Goal: Information Seeking & Learning: Learn about a topic

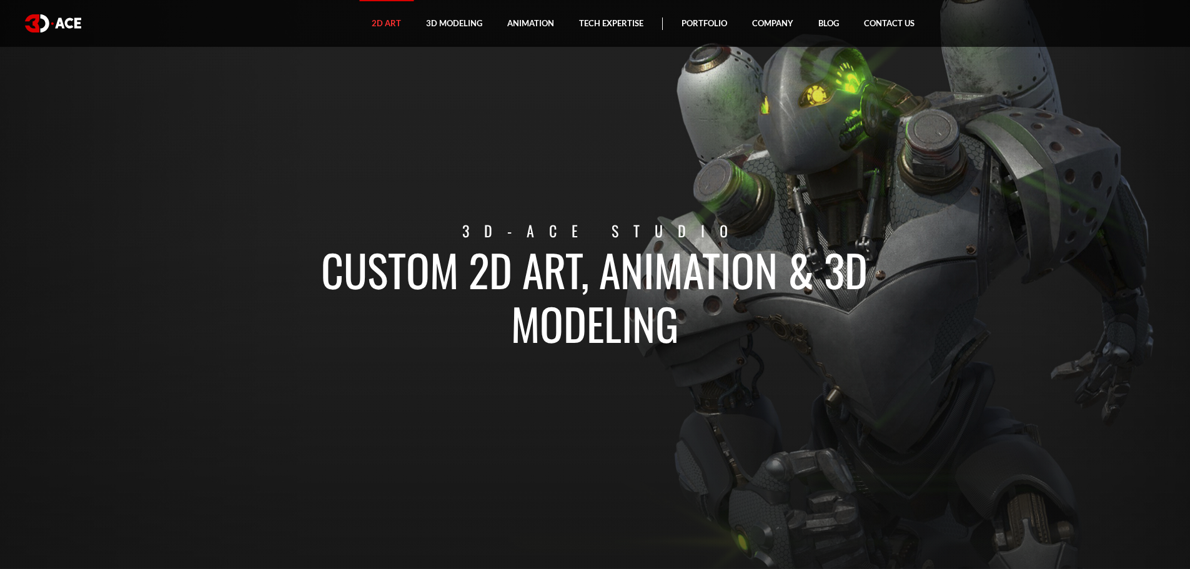
drag, startPoint x: 405, startPoint y: 212, endPoint x: 384, endPoint y: 36, distance: 177.5
click at [302, 59] on section "Custom 2D art, animation & 3D modeling 3D-Ace studio" at bounding box center [595, 284] width 1190 height 569
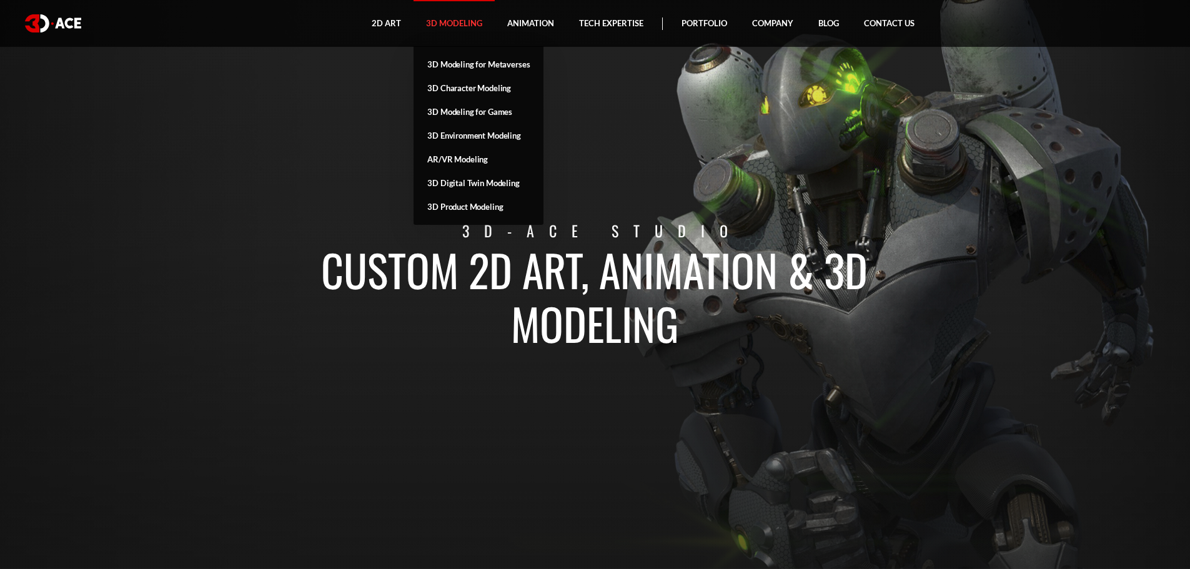
click at [442, 26] on link "3D Modeling" at bounding box center [454, 23] width 81 height 47
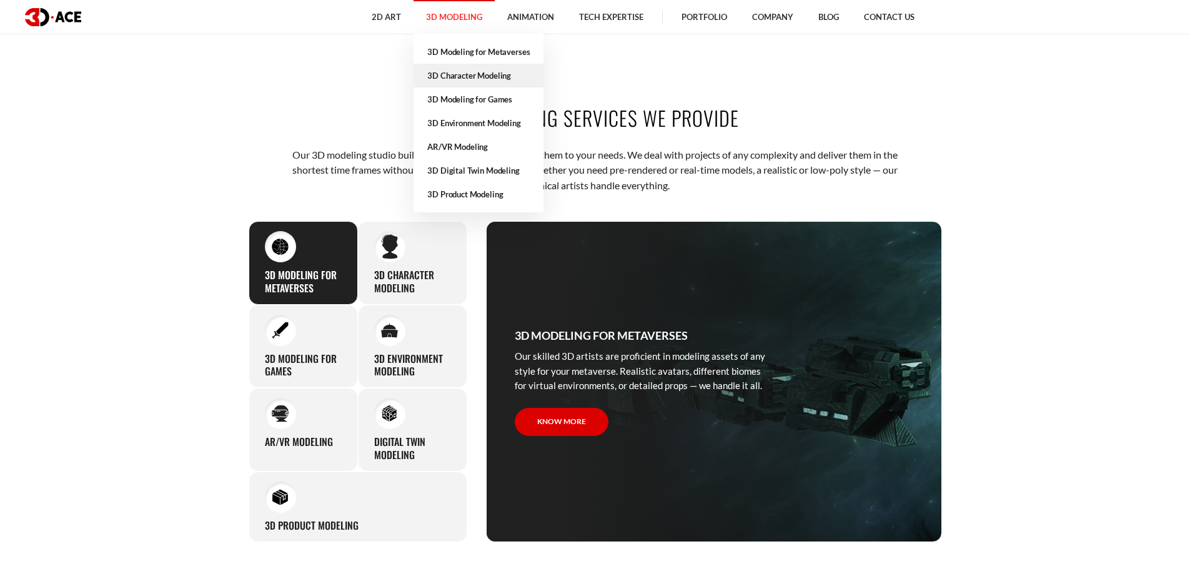
scroll to position [687, 0]
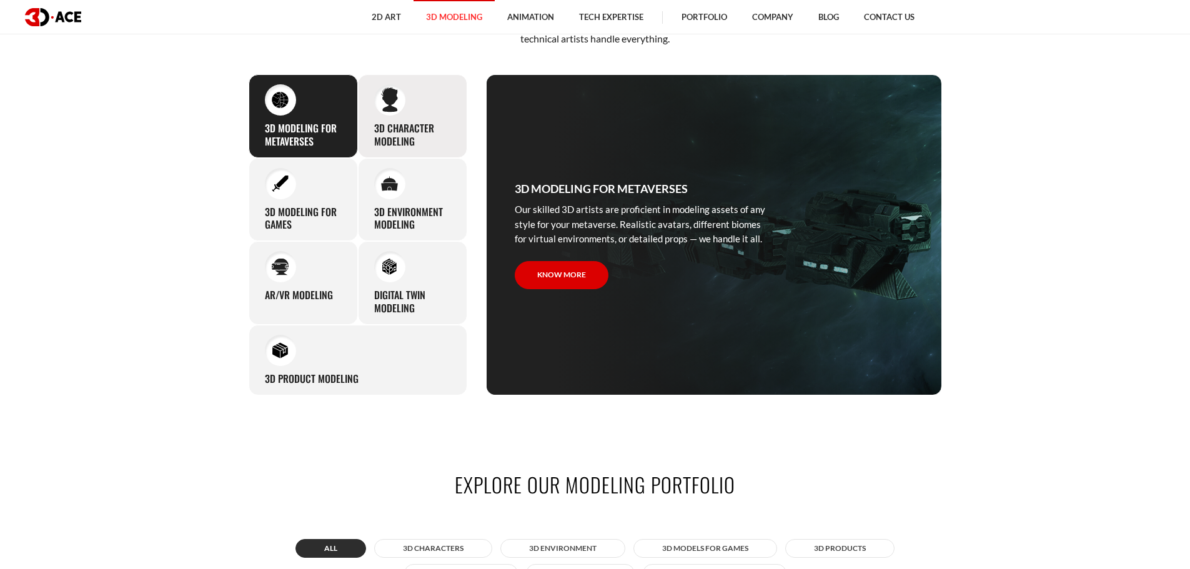
click at [396, 124] on h3 "3D character modeling" at bounding box center [412, 135] width 77 height 26
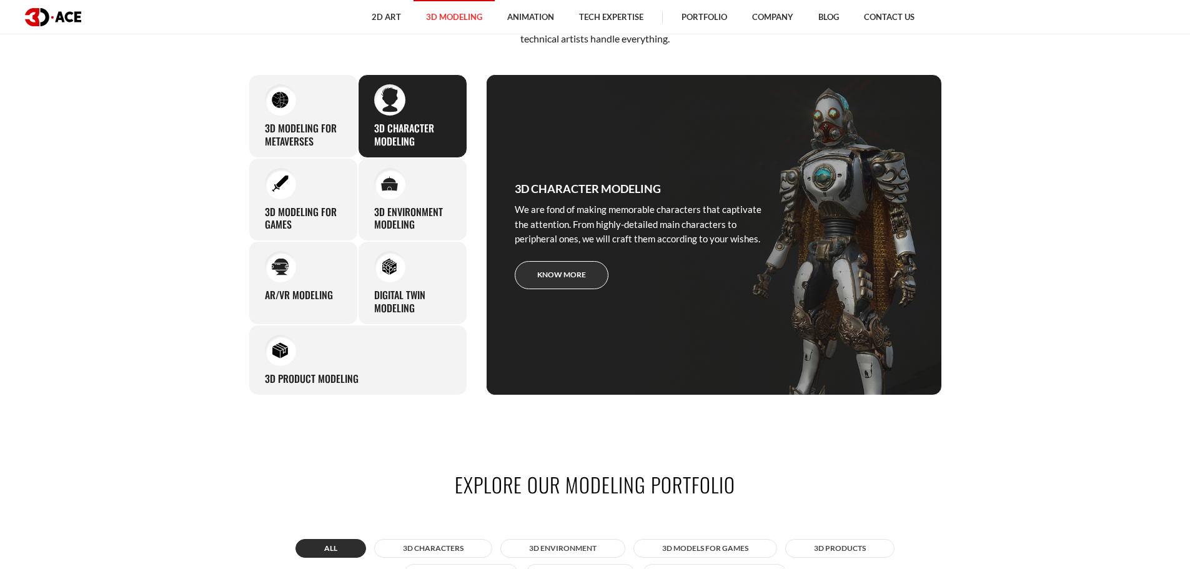
click at [548, 271] on link "Know more" at bounding box center [562, 275] width 94 height 28
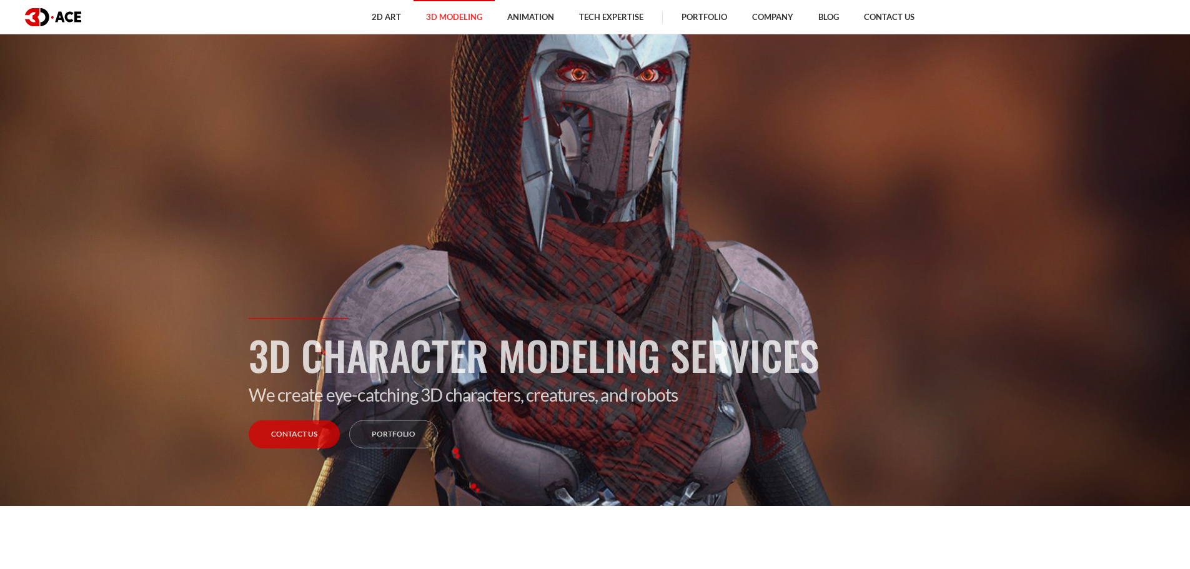
scroll to position [62, 0]
click at [392, 432] on link "Portfolio" at bounding box center [393, 435] width 89 height 28
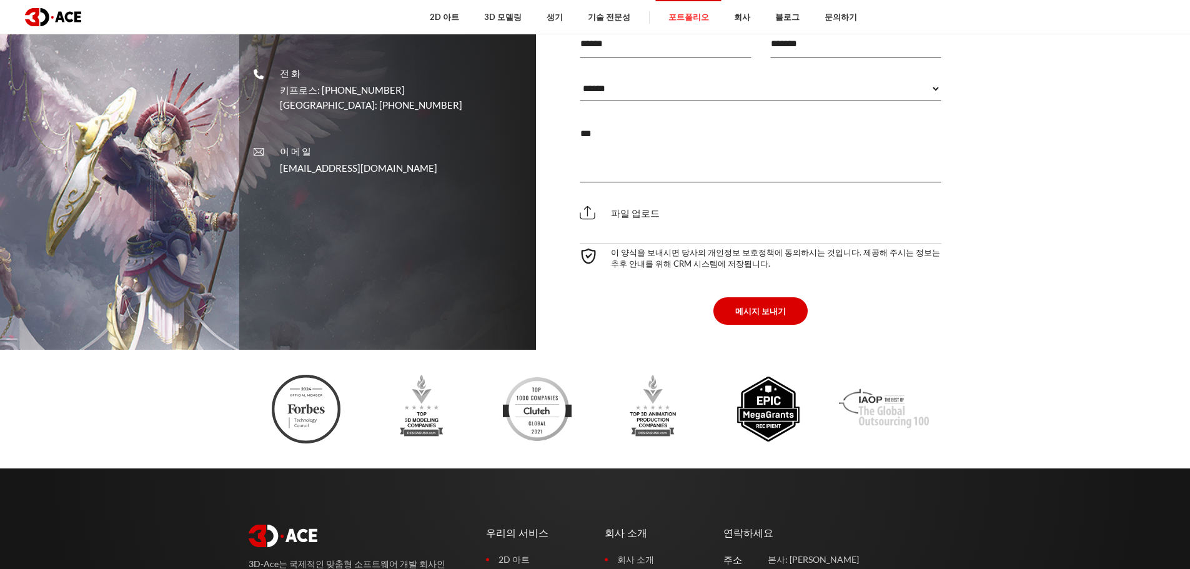
scroll to position [9150, 0]
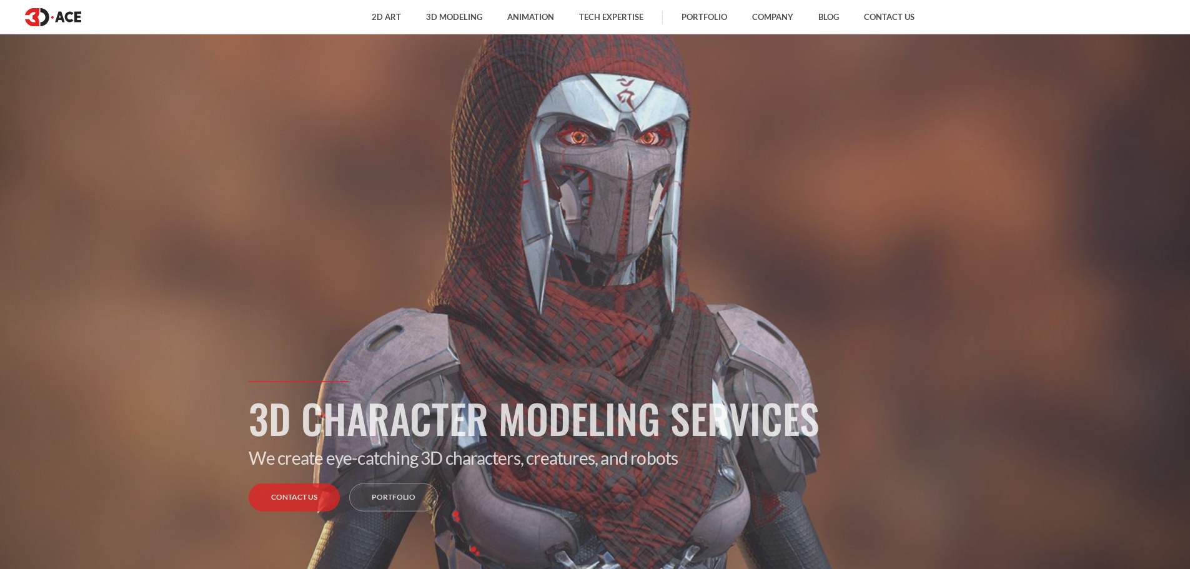
scroll to position [62, 0]
